Goal: Consume media (video, audio): Consume media (video, audio)

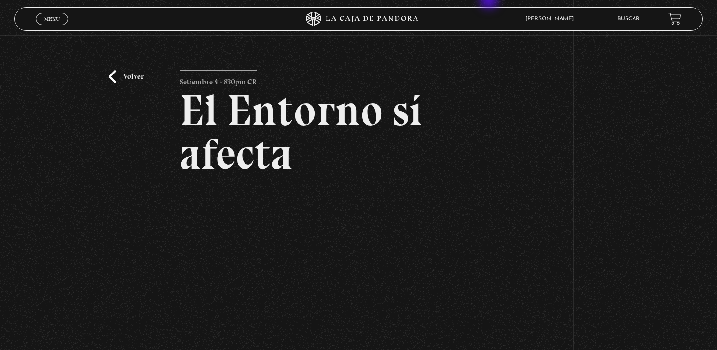
scroll to position [114, 0]
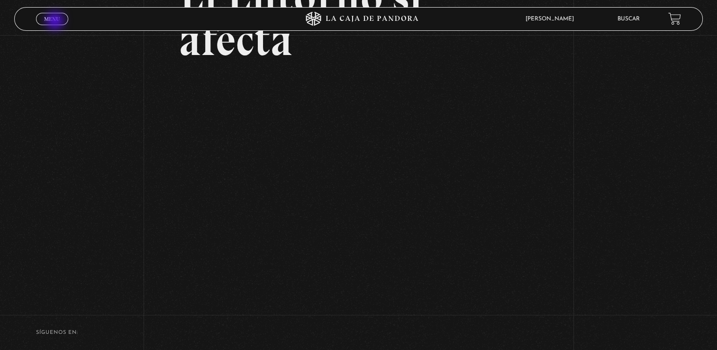
click at [56, 22] on span "Menu" at bounding box center [52, 19] width 16 height 6
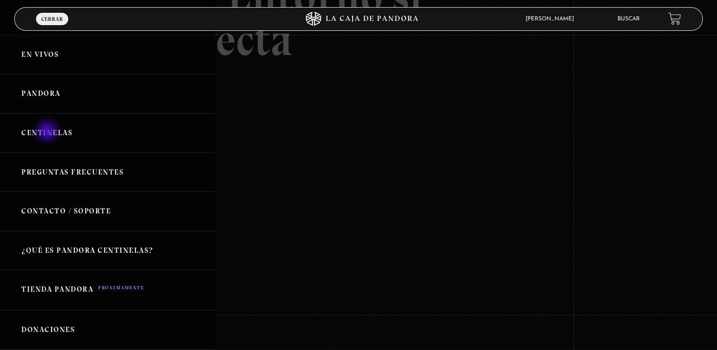
click at [48, 132] on link "Centinelas" at bounding box center [107, 132] width 215 height 39
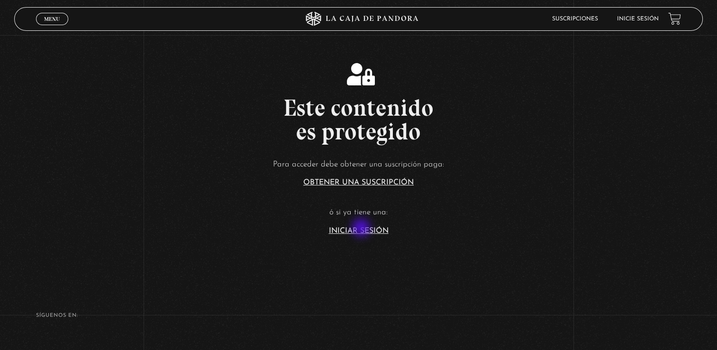
click at [362, 228] on link "Iniciar Sesión" at bounding box center [359, 231] width 60 height 8
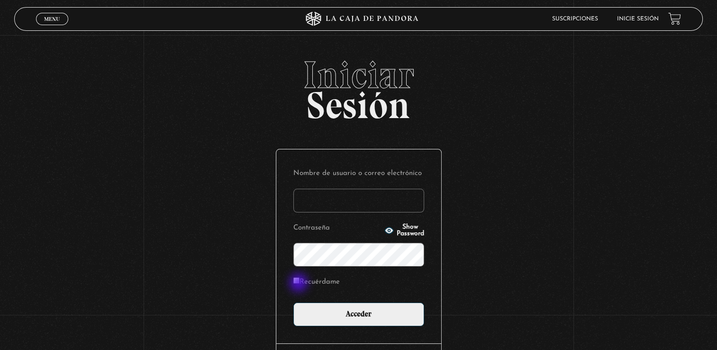
type input "yahaira E"
click at [299, 283] on label "Recuérdame" at bounding box center [316, 282] width 46 height 15
click at [299, 283] on input "Recuérdame" at bounding box center [296, 280] width 6 height 6
checkbox input "true"
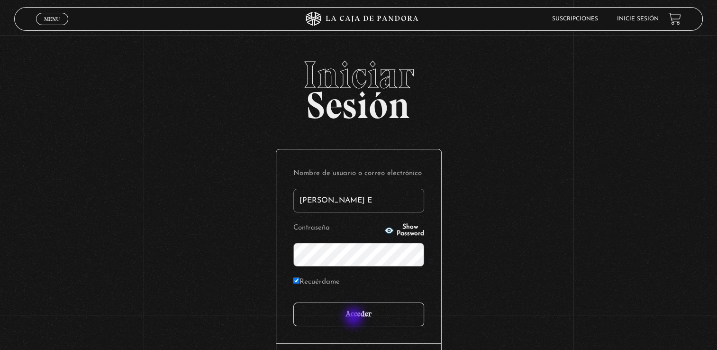
click at [354, 317] on input "Acceder" at bounding box center [358, 314] width 131 height 24
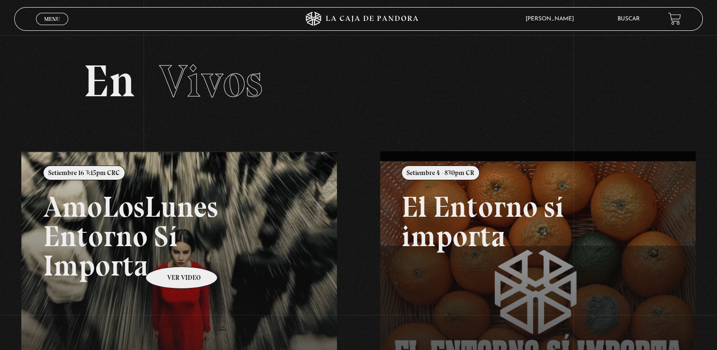
click at [169, 252] on link at bounding box center [379, 326] width 717 height 350
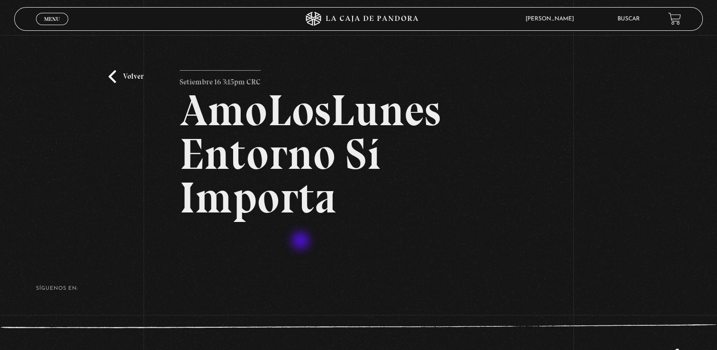
click at [301, 241] on div "Volver Setiembre 16 3:15pm CRC AmoLosLunes Entorno Sí Importa" at bounding box center [359, 161] width 358 height 183
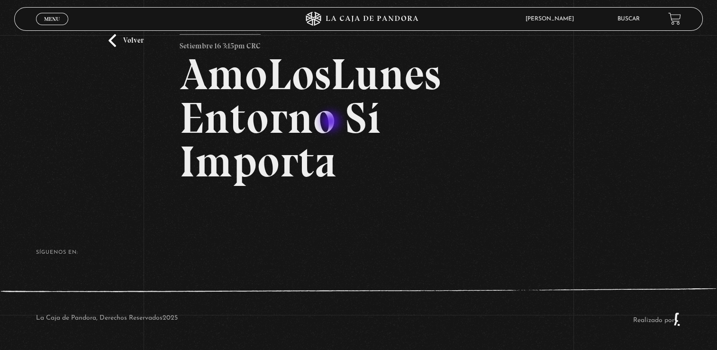
click at [332, 122] on h2 "AmoLosLunes Entorno Sí Importa" at bounding box center [359, 118] width 358 height 131
click at [121, 42] on link "Volver" at bounding box center [125, 40] width 35 height 13
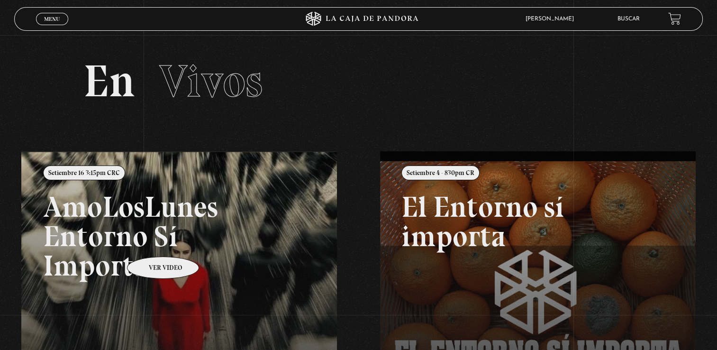
click at [151, 242] on link at bounding box center [379, 326] width 717 height 350
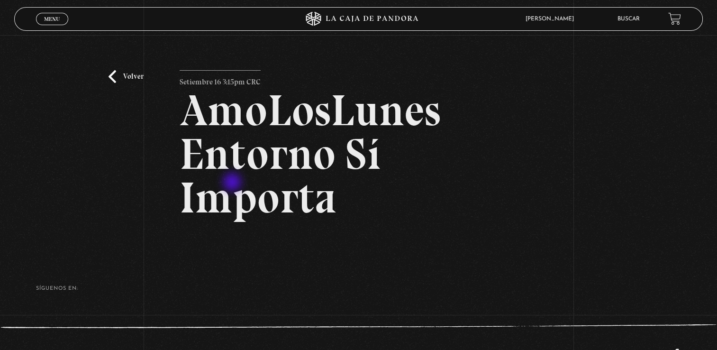
click at [233, 183] on h2 "AmoLosLunes Entorno Sí Importa" at bounding box center [359, 154] width 358 height 131
click at [11, 328] on div "La Caja de Pandora, Derechos Reservados 2025 Realizado por" at bounding box center [358, 355] width 717 height 62
click at [264, 211] on h2 "AmoLosLunes Entorno Sí Importa" at bounding box center [359, 154] width 358 height 131
click at [248, 101] on h2 "AmoLosLunes Entorno Sí Importa" at bounding box center [359, 154] width 358 height 131
click at [61, 17] on link "Menu Cerrar" at bounding box center [52, 19] width 32 height 12
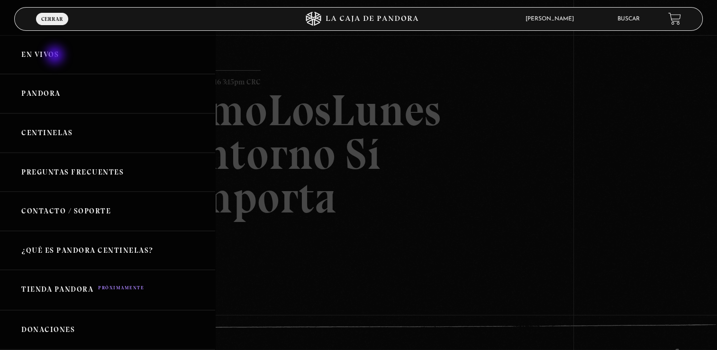
click at [56, 56] on link "En vivos" at bounding box center [107, 54] width 215 height 39
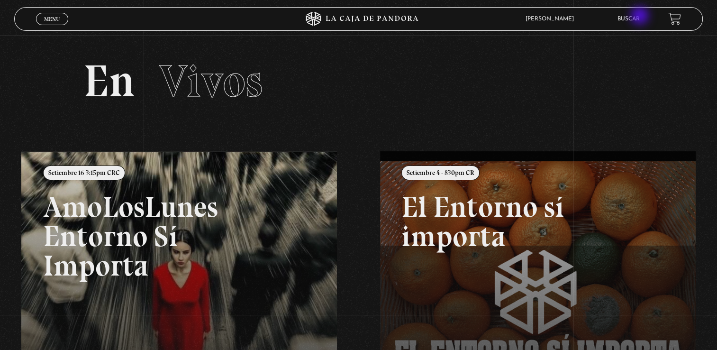
click at [640, 17] on link "Buscar" at bounding box center [628, 19] width 22 height 6
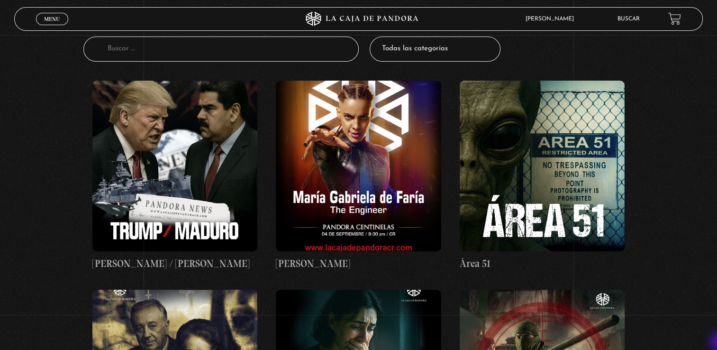
scroll to position [157, 0]
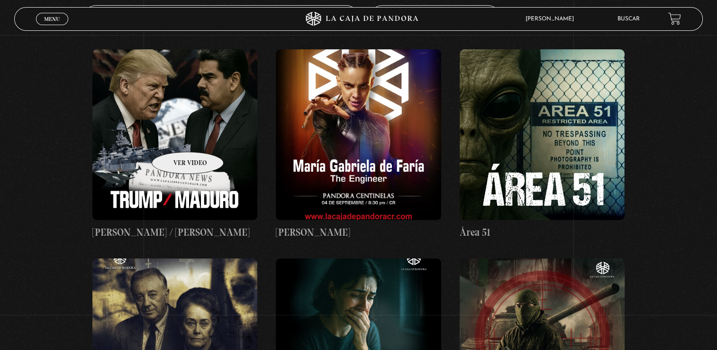
click at [175, 137] on figure at bounding box center [174, 134] width 165 height 171
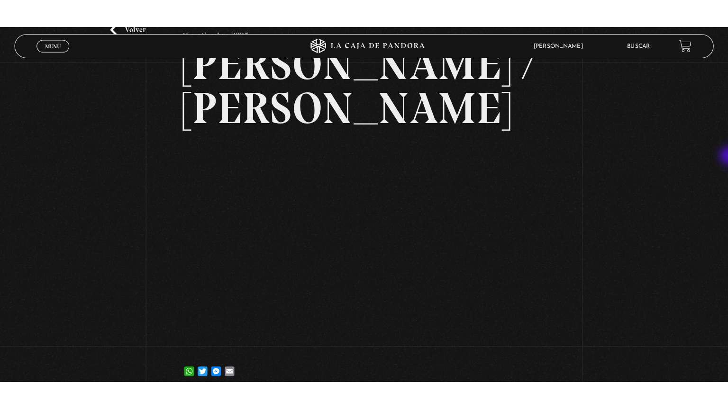
scroll to position [73, 0]
